Goal: Feedback & Contribution: Leave review/rating

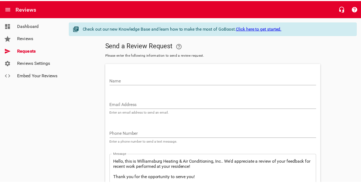
scroll to position [52, 0]
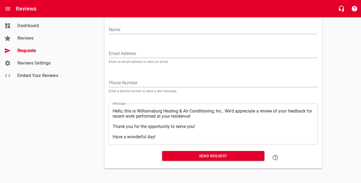
click at [117, 54] on input "Email Address" at bounding box center [213, 53] width 209 height 9
paste input "[EMAIL_ADDRESS][DOMAIN_NAME]"
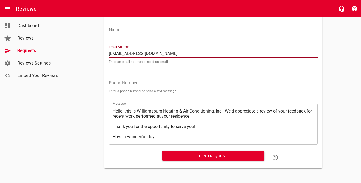
type input "[EMAIL_ADDRESS][DOMAIN_NAME]"
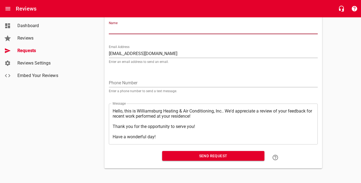
click at [125, 30] on input "Name" at bounding box center [213, 30] width 209 height 9
click at [119, 31] on input "Salley Henderson" at bounding box center [213, 30] width 209 height 9
type input "[PERSON_NAME]"
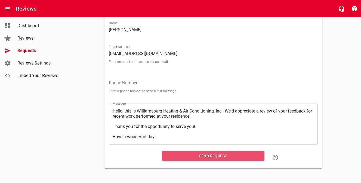
click at [187, 154] on span "Send Request" at bounding box center [213, 156] width 94 height 7
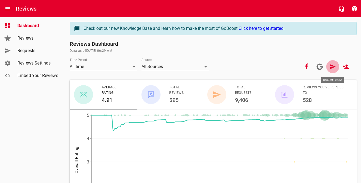
click at [334, 70] on icon at bounding box center [332, 67] width 7 height 7
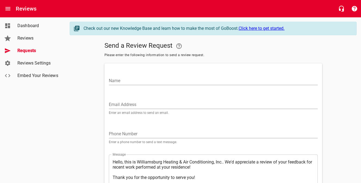
click at [182, 99] on div "Email Address Enter an email address to send an email." at bounding box center [213, 105] width 209 height 18
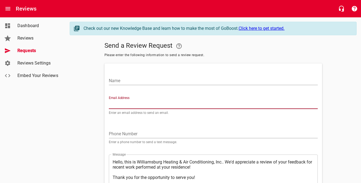
click at [179, 101] on input "Email Address" at bounding box center [213, 105] width 209 height 9
paste input "[EMAIL_ADDRESS][DOMAIN_NAME]"
type input "[EMAIL_ADDRESS][DOMAIN_NAME]"
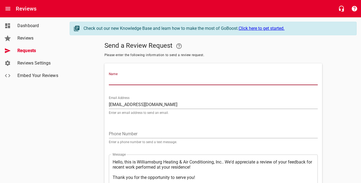
click at [162, 80] on input "Name" at bounding box center [213, 81] width 209 height 9
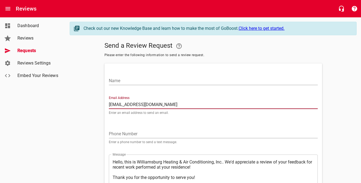
drag, startPoint x: 162, startPoint y: 105, endPoint x: 67, endPoint y: 95, distance: 95.6
click at [67, 95] on main "Check out our new Knowledge Base and learn how to make the most of GoBoost. Cli…" at bounding box center [212, 120] width 295 height 207
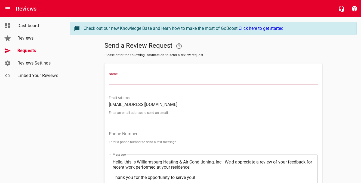
click at [116, 81] on input "Name" at bounding box center [213, 81] width 209 height 9
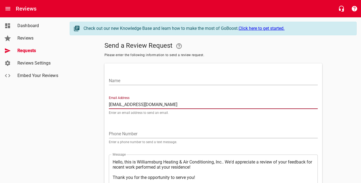
click at [226, 102] on input "[EMAIL_ADDRESS][DOMAIN_NAME]" at bounding box center [213, 105] width 209 height 9
drag, startPoint x: 213, startPoint y: 107, endPoint x: 91, endPoint y: 98, distance: 122.7
click at [91, 98] on div "Send a Review Request Please enter the following information to send a review r…" at bounding box center [213, 130] width 287 height 180
paste input "[EMAIL_ADDRESS][DOMAIN_NAME]"
type input "[EMAIL_ADDRESS][DOMAIN_NAME]"
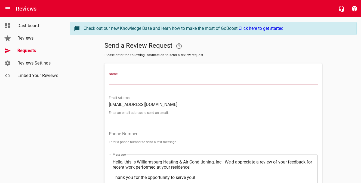
click at [116, 82] on input "Name" at bounding box center [213, 81] width 209 height 9
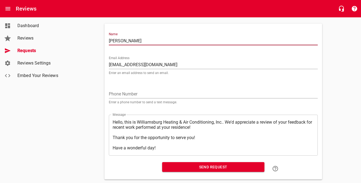
scroll to position [52, 0]
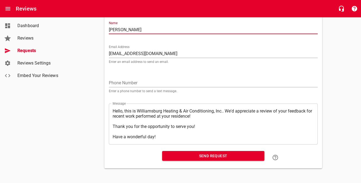
type input "[PERSON_NAME]"
click at [193, 157] on span "Send Request" at bounding box center [213, 156] width 94 height 7
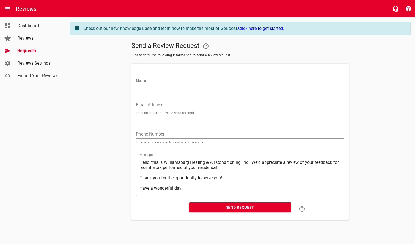
click at [160, 107] on input "Email Address" at bounding box center [240, 105] width 209 height 9
paste input "[EMAIL_ADDRESS][DOMAIN_NAME]"
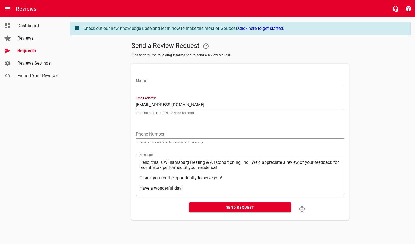
type input "[EMAIL_ADDRESS][DOMAIN_NAME]"
click at [155, 75] on div "Name" at bounding box center [240, 78] width 209 height 13
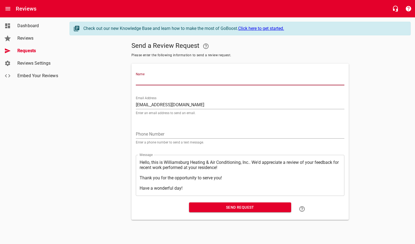
click at [151, 82] on input "Name" at bounding box center [240, 81] width 209 height 9
type input "Encela [PERSON_NAME]"
click at [201, 183] on span "Send Request" at bounding box center [241, 207] width 94 height 7
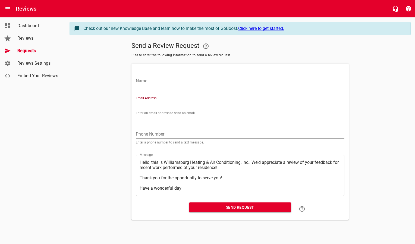
click at [163, 104] on input "Email Address" at bounding box center [240, 105] width 209 height 9
paste input "[EMAIL_ADDRESS][DOMAIN_NAME]"
type input "[EMAIL_ADDRESS][DOMAIN_NAME]"
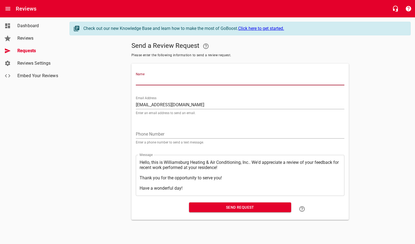
click at [171, 82] on input "Name" at bounding box center [240, 81] width 209 height 9
type input "[PERSON_NAME]"
click at [194, 183] on span "Send Request" at bounding box center [241, 207] width 94 height 7
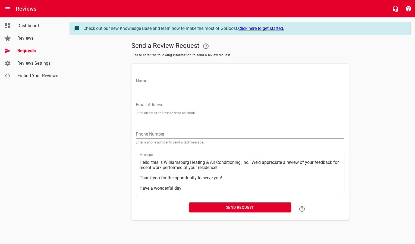
click at [143, 101] on input "Email Address" at bounding box center [240, 105] width 209 height 9
paste input "[EMAIL_ADDRESS][PERSON_NAME][DOMAIN_NAME]"
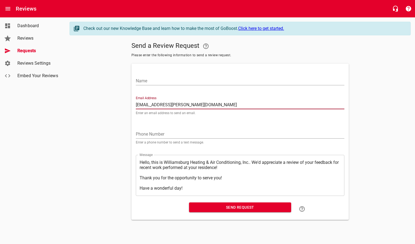
type input "[EMAIL_ADDRESS][PERSON_NAME][DOMAIN_NAME]"
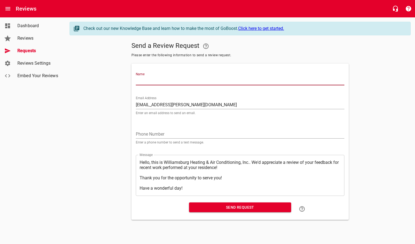
drag, startPoint x: 152, startPoint y: 81, endPoint x: 152, endPoint y: 78, distance: 3.0
click at [152, 81] on input "Name" at bounding box center [240, 81] width 209 height 9
type input "[PERSON_NAME]"
click at [209, 183] on span "Send Request" at bounding box center [241, 207] width 94 height 7
